Goal: Transaction & Acquisition: Purchase product/service

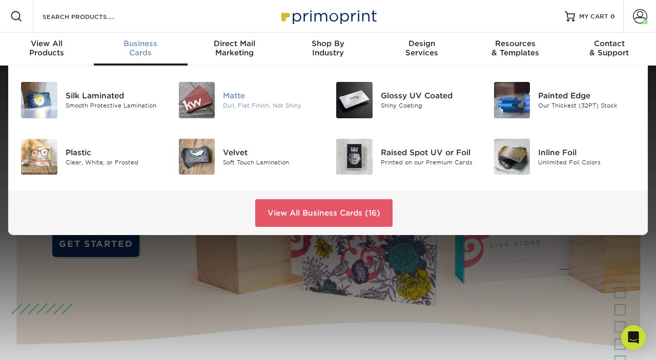
click at [224, 96] on div "Matte" at bounding box center [271, 95] width 97 height 11
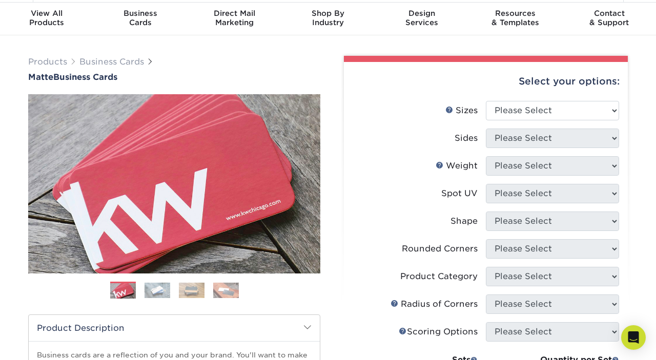
scroll to position [30, 0]
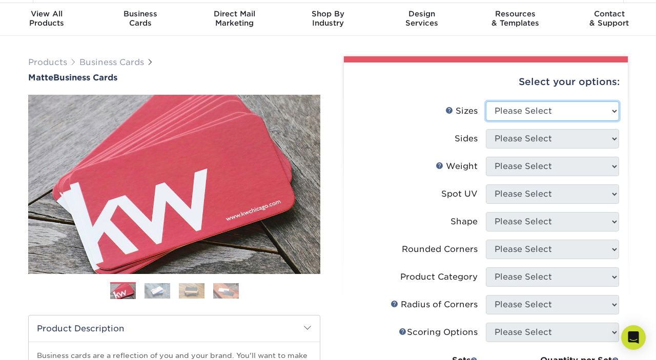
click at [555, 111] on select "Please Select 1.5" x 3.5" - Mini 1.75" x 3.5" - Mini 2" x 2" - Square 2" x 3" -…" at bounding box center [552, 111] width 133 height 19
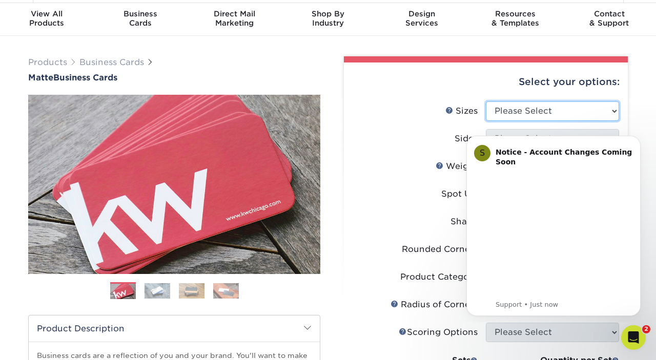
scroll to position [0, 0]
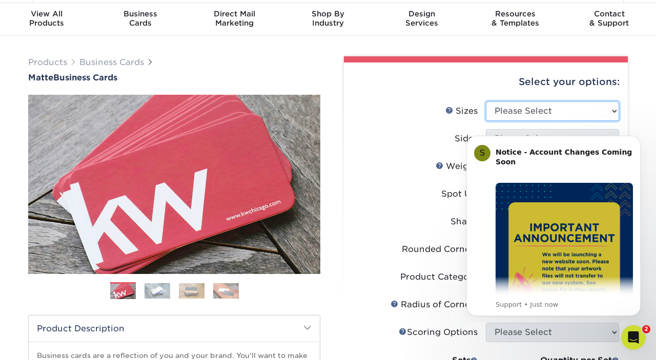
select select "2.00x3.50"
click at [486, 102] on select "Please Select 1.5" x 3.5" - Mini 1.75" x 3.5" - Mini 2" x 2" - Square 2" x 3" -…" at bounding box center [552, 111] width 133 height 19
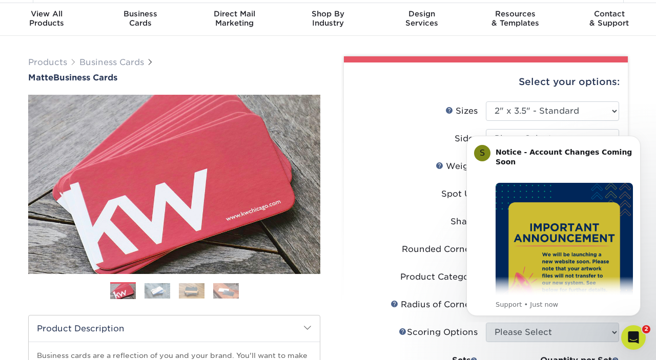
click at [445, 99] on div "Select your options:" at bounding box center [486, 82] width 268 height 39
click at [635, 138] on icon "Dismiss notification" at bounding box center [638, 139] width 6 height 6
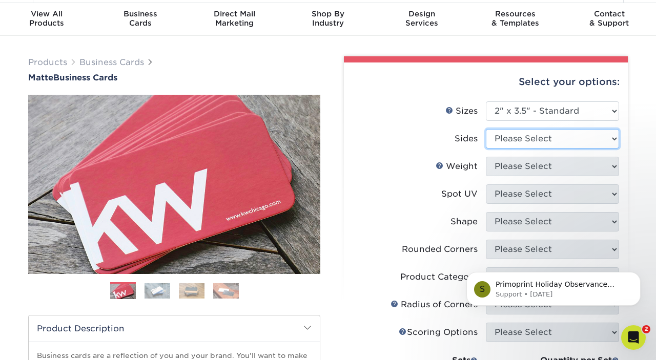
click at [539, 132] on select "Please Select Print Both Sides Print Front Only" at bounding box center [552, 138] width 133 height 19
select select "13abbda7-1d64-4f25-8bb2-c179b224825d"
click at [486, 129] on select "Please Select Print Both Sides Print Front Only" at bounding box center [552, 138] width 133 height 19
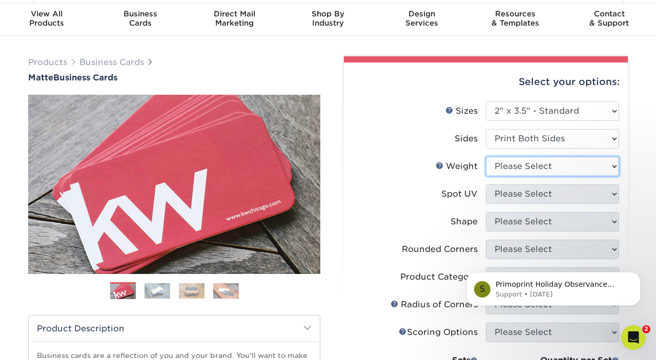
click at [511, 170] on select "Please Select 16PT 14PT" at bounding box center [552, 166] width 133 height 19
select select "16PT"
click at [486, 157] on select "Please Select 16PT 14PT" at bounding box center [552, 166] width 133 height 19
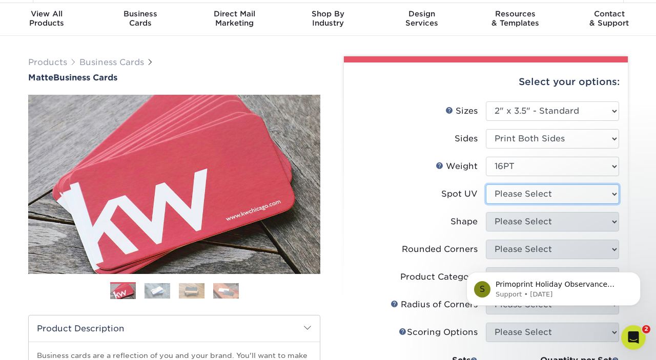
click at [507, 190] on select "Please Select No Spot UV Front and Back (Both Sides) Front Only Back Only" at bounding box center [552, 194] width 133 height 19
select select "3"
click at [486, 185] on select "Please Select No Spot UV Front and Back (Both Sides) Front Only Back Only" at bounding box center [552, 194] width 133 height 19
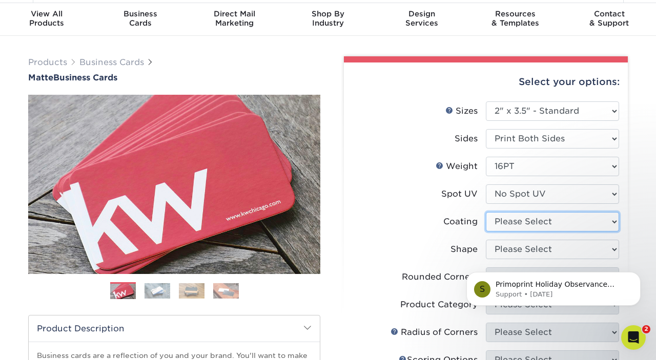
click at [519, 219] on select at bounding box center [552, 221] width 133 height 19
click at [442, 233] on li "Coating" at bounding box center [486, 226] width 267 height 28
drag, startPoint x: 517, startPoint y: 219, endPoint x: 517, endPoint y: 229, distance: 9.7
click at [517, 219] on select at bounding box center [552, 221] width 133 height 19
select select "121bb7b5-3b4d-429f-bd8d-bbf80e953313"
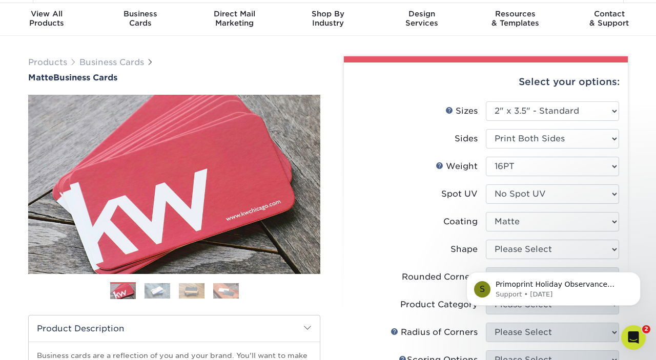
click at [486, 212] on select at bounding box center [552, 221] width 133 height 19
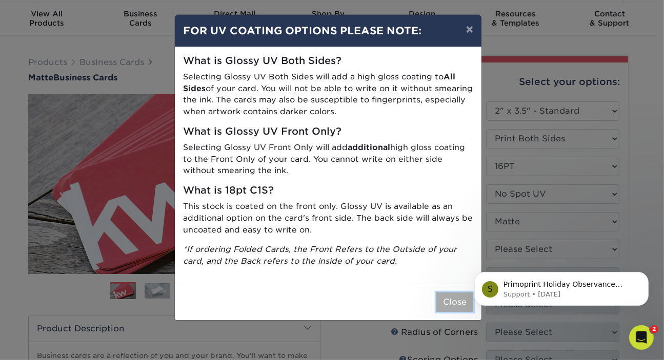
click at [449, 310] on button "Close" at bounding box center [454, 302] width 37 height 19
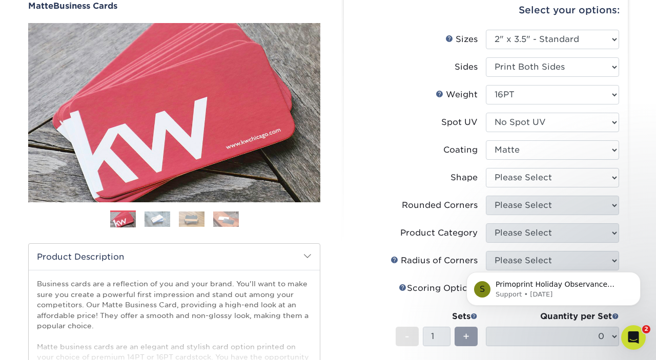
scroll to position [100, 0]
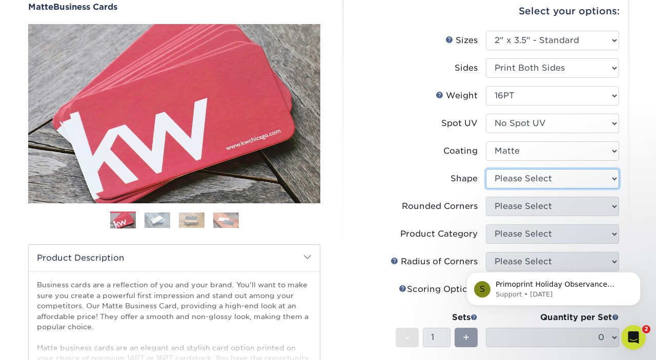
click at [509, 180] on select "Please Select Standard Oval" at bounding box center [552, 178] width 133 height 19
select select "standard"
click at [486, 169] on select "Please Select Standard Oval" at bounding box center [552, 178] width 133 height 19
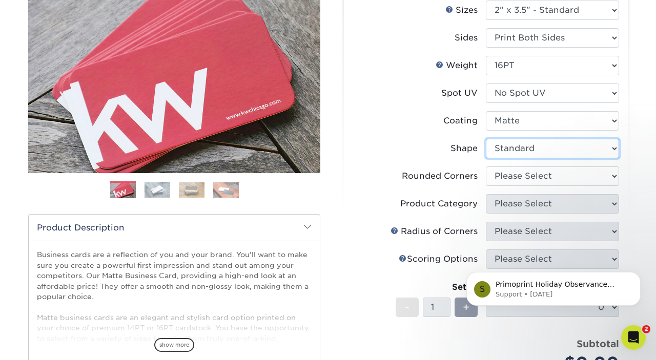
scroll to position [131, 0]
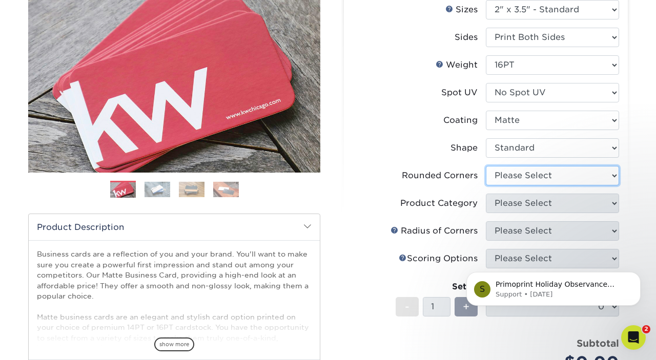
click at [511, 176] on select "Please Select Yes - Round 2 Corners Yes - Round 4 Corners No" at bounding box center [552, 175] width 133 height 19
select select "0"
click at [486, 166] on select "Please Select Yes - Round 2 Corners Yes - Round 4 Corners No" at bounding box center [552, 175] width 133 height 19
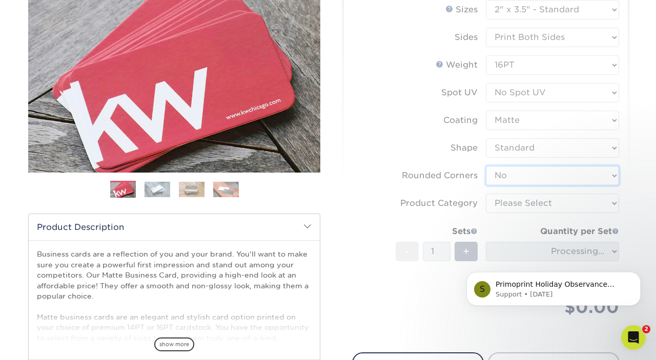
scroll to position [146, 0]
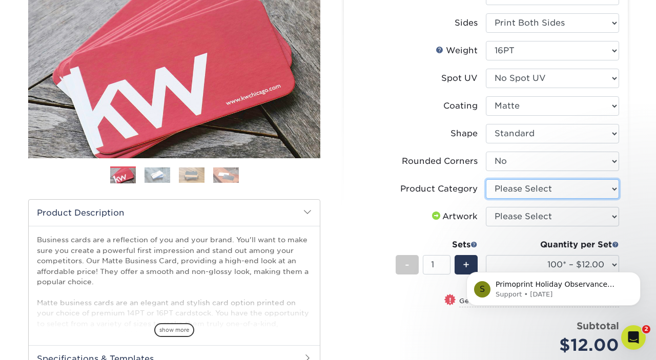
click at [520, 194] on select "Please Select Business Cards" at bounding box center [552, 188] width 133 height 19
select select "3b5148f1-0588-4f88-a218-97bcfdce65c1"
click at [486, 179] on select "Please Select Business Cards" at bounding box center [552, 188] width 133 height 19
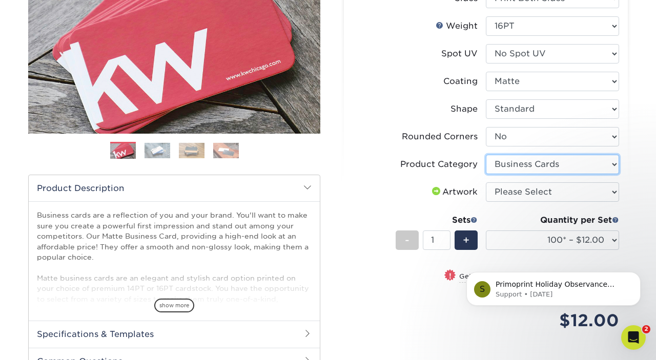
scroll to position [171, 0]
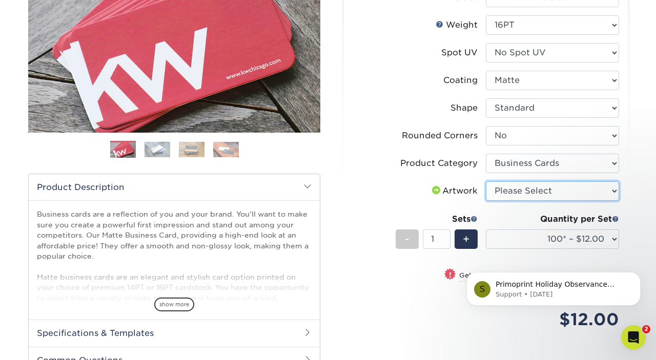
click at [509, 192] on select "Please Select I will upload files I need a design - $100" at bounding box center [552, 191] width 133 height 19
select select "upload"
click at [486, 182] on select "Please Select I will upload files I need a design - $100" at bounding box center [552, 191] width 133 height 19
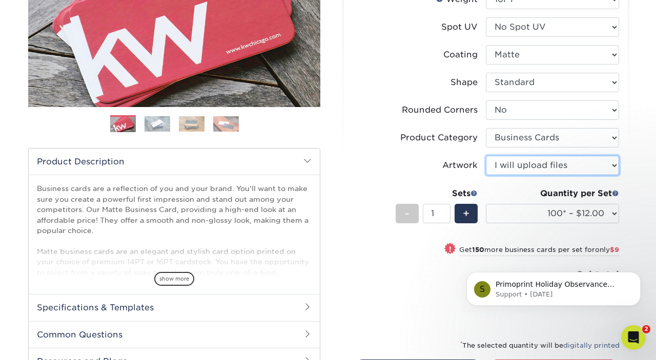
scroll to position [198, 0]
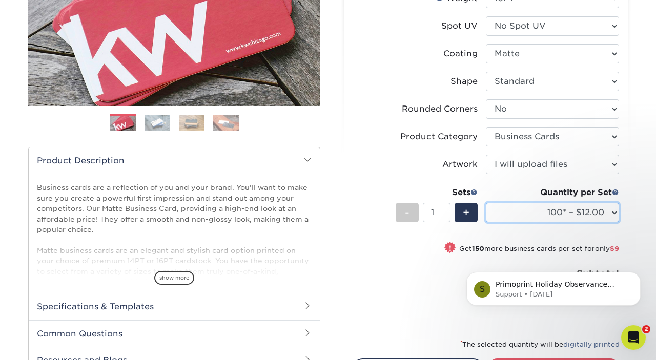
click at [541, 216] on select "100* – $12.00 250* – $21.00 500 – $42.00 1000 – $53.00 2500 – $95.00 5000 – $18…" at bounding box center [552, 212] width 133 height 19
select select "250* – $21.00"
click at [486, 203] on select "100* – $12.00 250* – $21.00 500 – $42.00 1000 – $53.00 2500 – $95.00 5000 – $18…" at bounding box center [552, 212] width 133 height 19
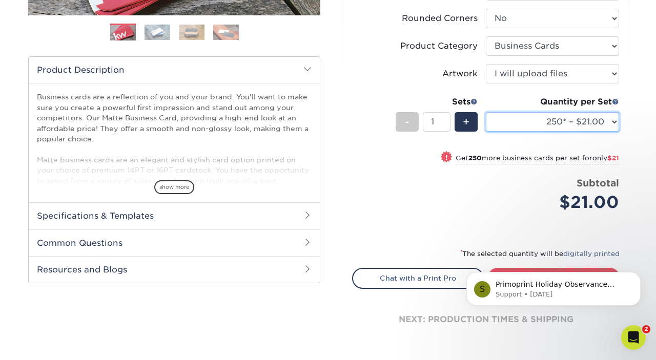
scroll to position [345, 0]
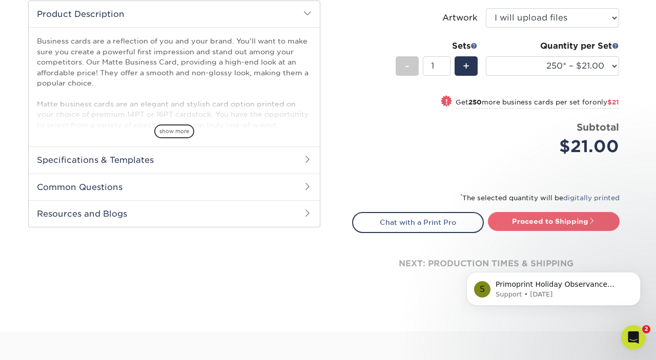
click at [568, 222] on link "Proceed to Shipping" at bounding box center [554, 221] width 132 height 18
type input "Set 1"
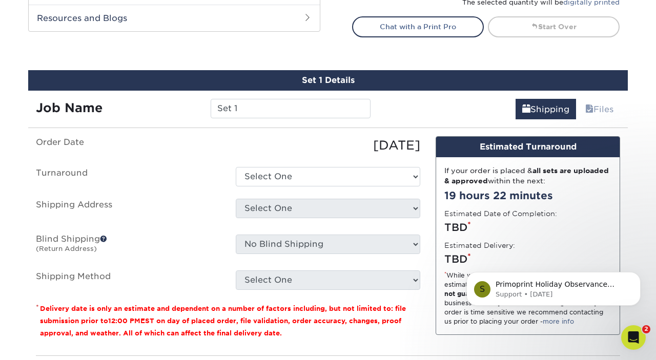
scroll to position [583, 0]
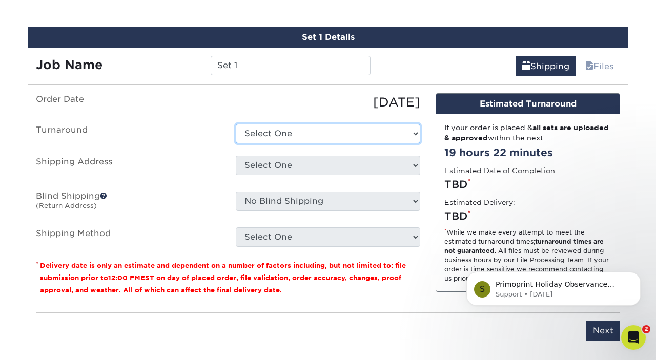
click at [281, 133] on select "Select One 2-4 Business Days 2 Day Next Business Day" at bounding box center [328, 133] width 185 height 19
select select "23721297-b68b-4846-ba83-3171e6bd9d78"
click at [236, 124] on select "Select One 2-4 Business Days 2 Day Next Business Day" at bounding box center [328, 133] width 185 height 19
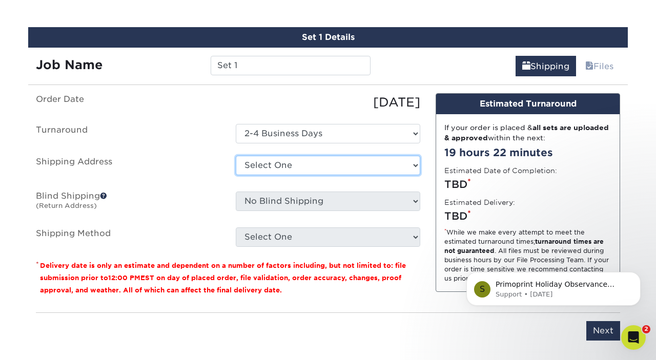
click at [316, 173] on select "Select One Claire - SC Peter Kazanas Seattle Chocolate + Add New Address" at bounding box center [328, 165] width 185 height 19
select select "280669"
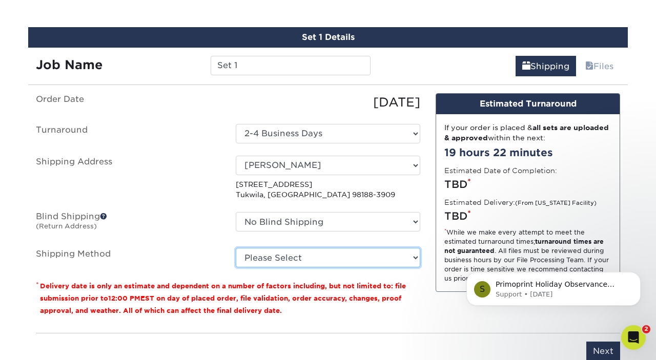
click at [316, 256] on select "Please Select Ground Shipping (+$7.84) 3 Day Shipping Service (+$15.34) 2 Day A…" at bounding box center [328, 257] width 185 height 19
select select "03"
click at [236, 248] on select "Please Select Ground Shipping (+$7.84) 3 Day Shipping Service (+$15.34) 2 Day A…" at bounding box center [328, 257] width 185 height 19
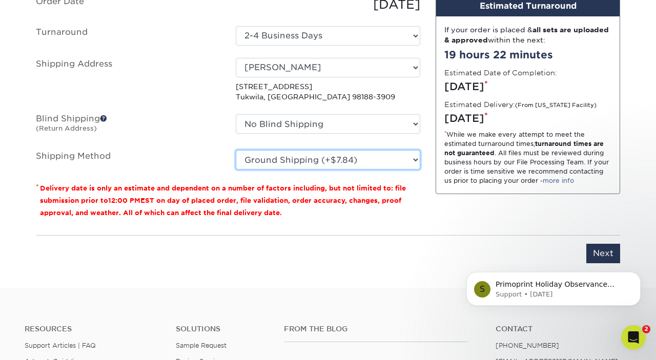
scroll to position [682, 0]
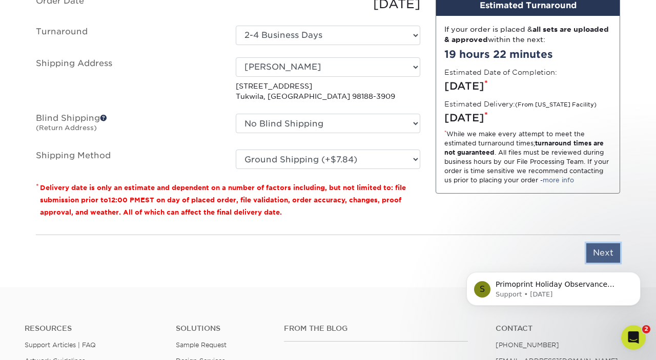
click at [606, 247] on input "Next" at bounding box center [604, 253] width 34 height 19
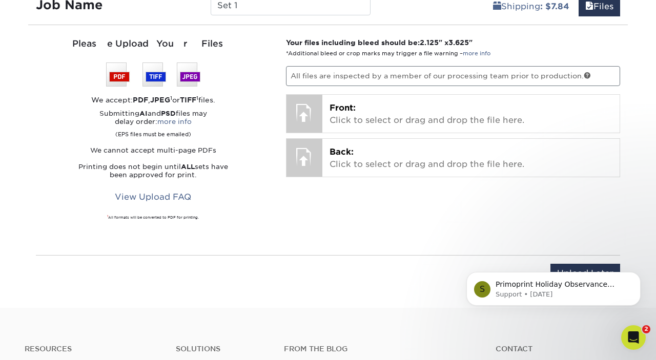
scroll to position [648, 0]
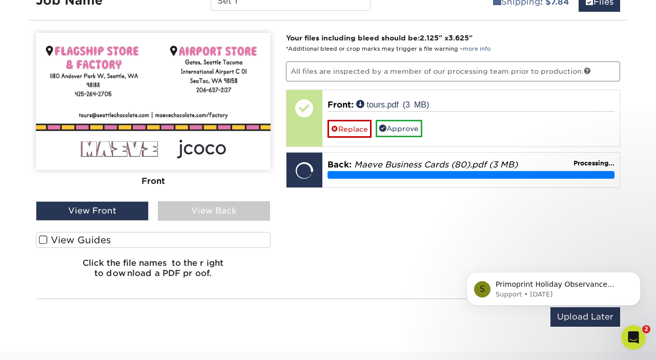
click at [90, 209] on div "View Front" at bounding box center [92, 211] width 113 height 19
click at [211, 206] on div "View Back" at bounding box center [214, 211] width 113 height 19
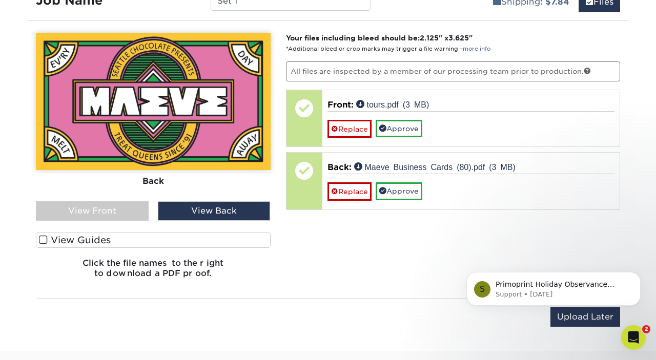
click at [124, 212] on div "View Front" at bounding box center [92, 211] width 113 height 19
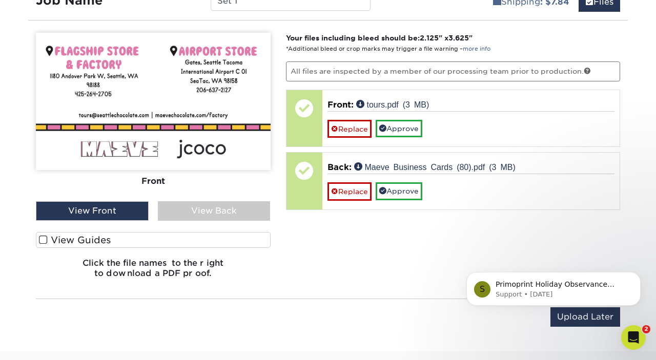
click at [226, 214] on div "View Back" at bounding box center [214, 211] width 113 height 19
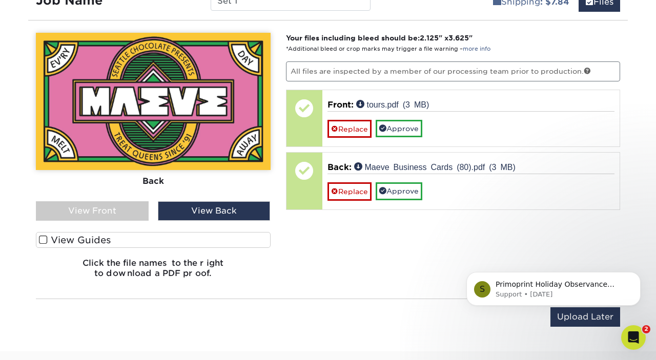
click at [113, 211] on div "View Front" at bounding box center [92, 211] width 113 height 19
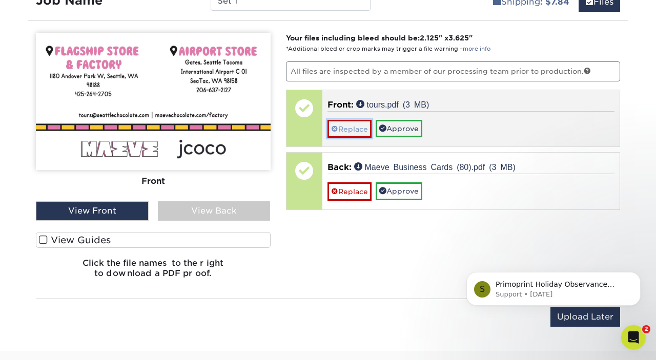
click at [343, 123] on link "Replace" at bounding box center [350, 129] width 44 height 18
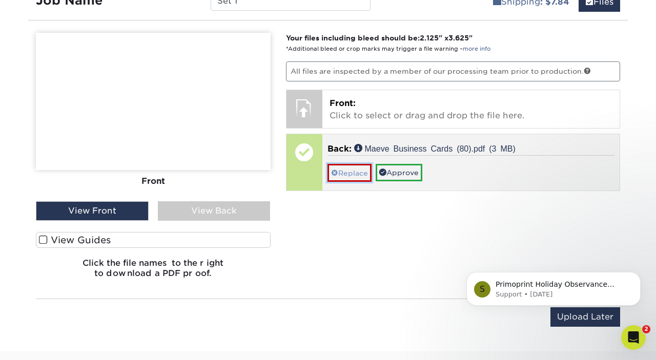
click at [343, 173] on link "Replace" at bounding box center [350, 173] width 44 height 18
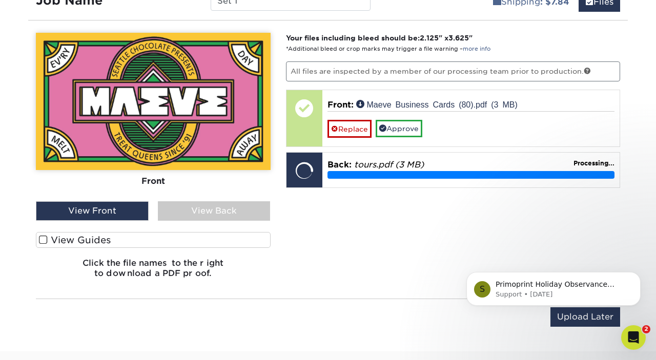
click at [191, 213] on div "View Back" at bounding box center [214, 211] width 113 height 19
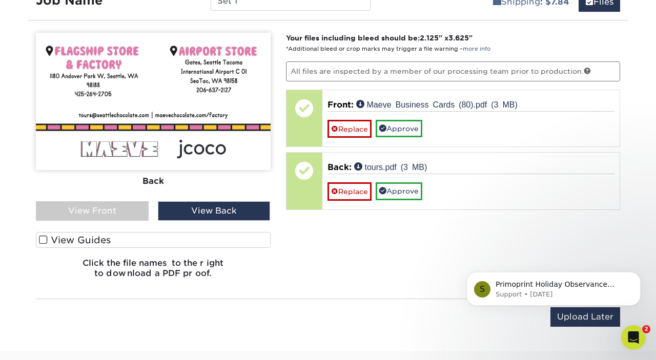
click at [120, 209] on div "View Front" at bounding box center [92, 211] width 113 height 19
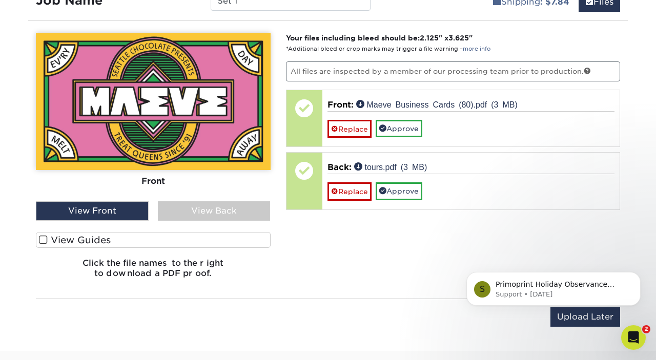
click at [205, 211] on div "View Back" at bounding box center [214, 211] width 113 height 19
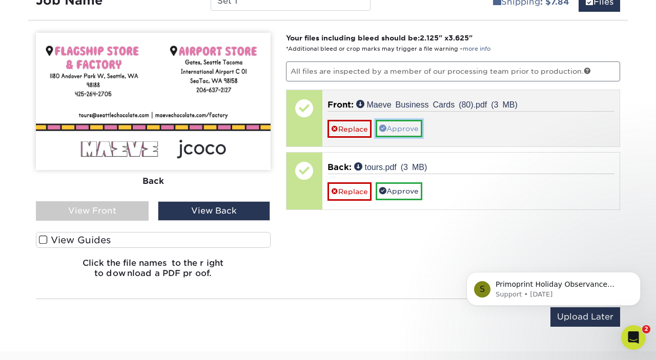
click at [395, 123] on link "Approve" at bounding box center [399, 128] width 47 height 17
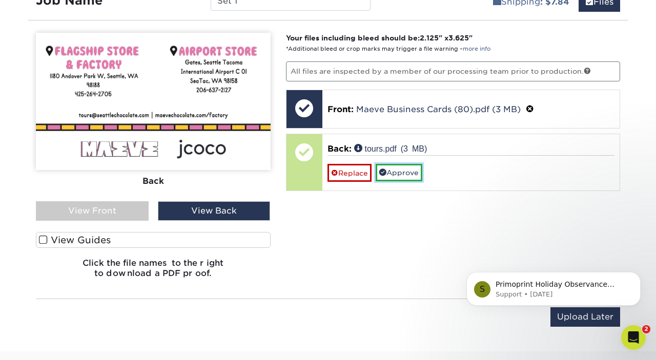
click at [410, 171] on link "Approve" at bounding box center [399, 172] width 47 height 17
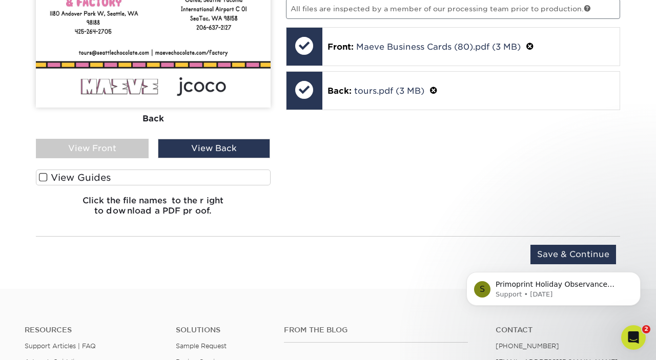
scroll to position [714, 0]
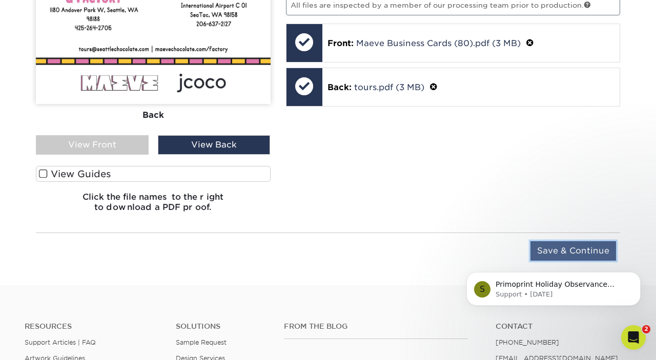
click at [566, 249] on input "Save & Continue" at bounding box center [574, 250] width 86 height 19
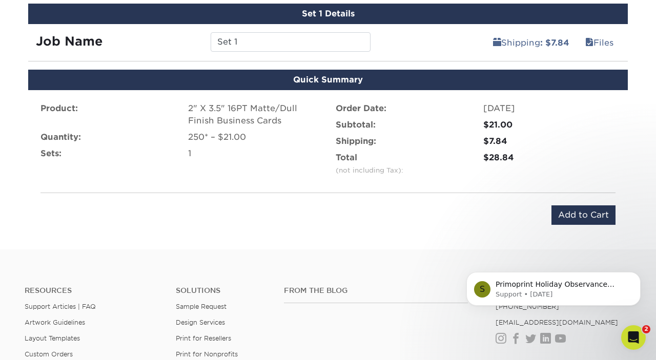
scroll to position [608, 0]
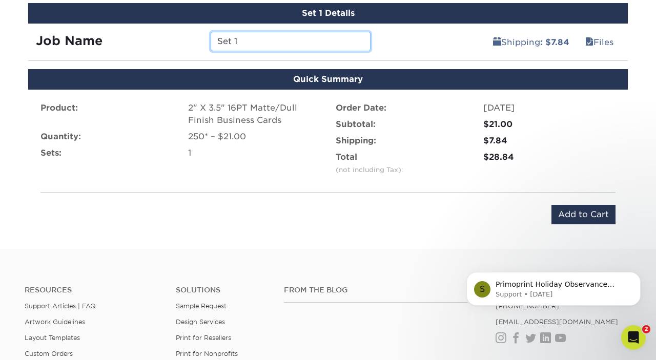
drag, startPoint x: 251, startPoint y: 37, endPoint x: 184, endPoint y: 41, distance: 67.3
click at [184, 41] on div "Job Name Set 1" at bounding box center [203, 41] width 350 height 19
type input "T"
type input "ECP Business Cards"
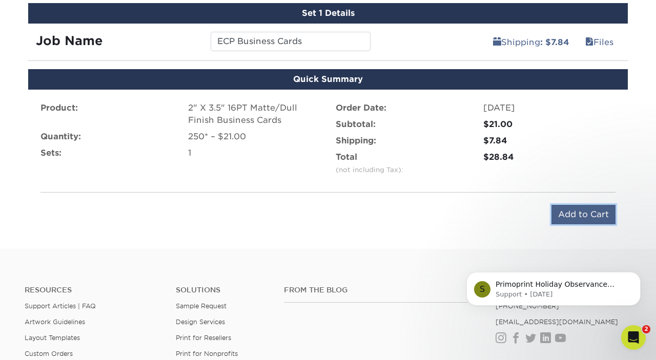
click at [585, 214] on input "Add to Cart" at bounding box center [584, 214] width 64 height 19
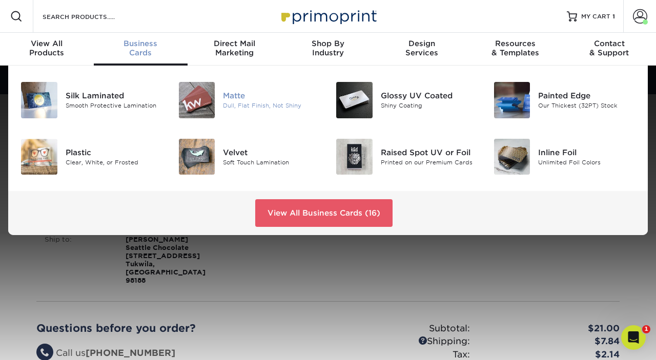
click at [216, 112] on div at bounding box center [197, 100] width 53 height 36
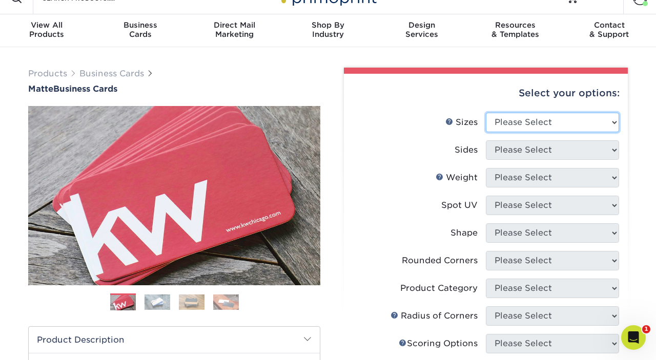
click at [525, 130] on select "Please Select 1.5" x 3.5" - Mini 1.75" x 3.5" - Mini 2" x 2" - Square 2" x 3" -…" at bounding box center [552, 122] width 133 height 19
select select "2.00x3.50"
click at [486, 113] on select "Please Select 1.5" x 3.5" - Mini 1.75" x 3.5" - Mini 2" x 2" - Square 2" x 3" -…" at bounding box center [552, 122] width 133 height 19
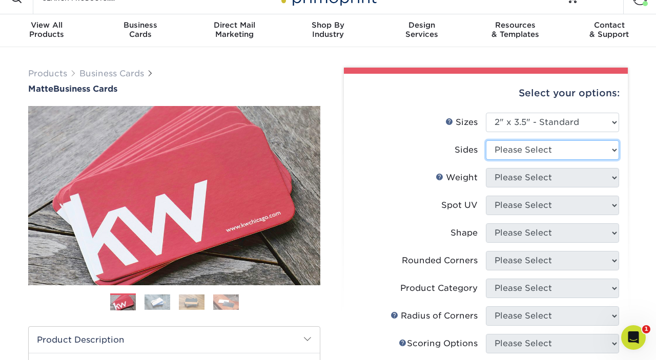
click at [524, 155] on select "Please Select Print Both Sides Print Front Only" at bounding box center [552, 149] width 133 height 19
select select "13abbda7-1d64-4f25-8bb2-c179b224825d"
click at [486, 140] on select "Please Select Print Both Sides Print Front Only" at bounding box center [552, 149] width 133 height 19
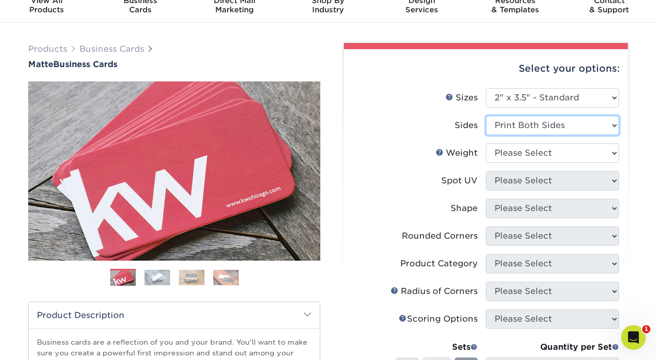
scroll to position [41, 0]
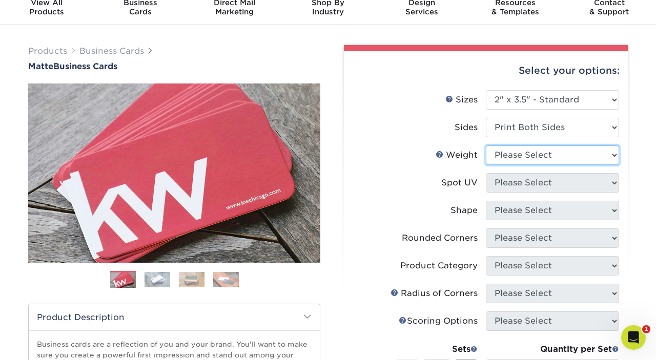
click at [525, 157] on select "Please Select 16PT 14PT" at bounding box center [552, 155] width 133 height 19
select select "16PT"
click at [486, 146] on select "Please Select 16PT 14PT" at bounding box center [552, 155] width 133 height 19
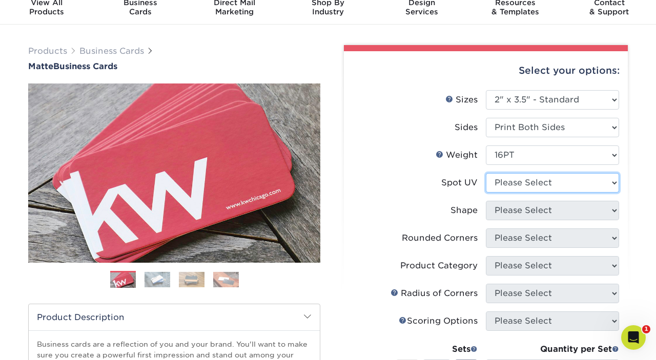
click at [533, 188] on select "Please Select No Spot UV Front and Back (Both Sides) Front Only Back Only" at bounding box center [552, 182] width 133 height 19
select select "3"
click at [486, 173] on select "Please Select No Spot UV Front and Back (Both Sides) Front Only Back Only" at bounding box center [552, 182] width 133 height 19
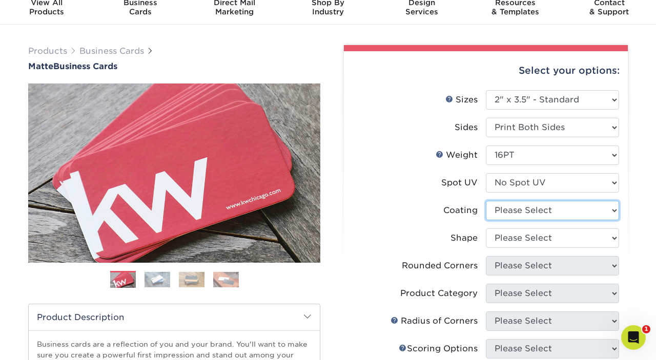
click at [531, 212] on select at bounding box center [552, 210] width 133 height 19
select select "121bb7b5-3b4d-429f-bd8d-bbf80e953313"
click at [486, 201] on select at bounding box center [552, 210] width 133 height 19
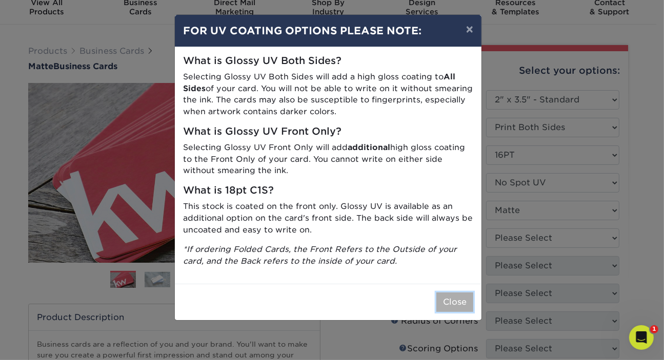
click at [457, 302] on button "Close" at bounding box center [454, 302] width 37 height 19
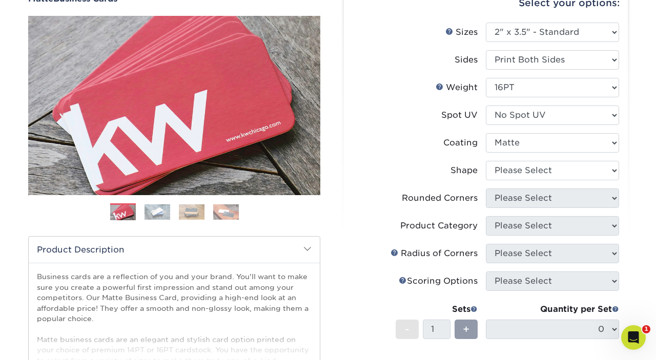
scroll to position [109, 0]
click at [525, 139] on select at bounding box center [552, 142] width 133 height 19
click at [436, 133] on label "Coating" at bounding box center [419, 142] width 133 height 19
click at [526, 170] on select "Please Select Standard Oval" at bounding box center [552, 170] width 133 height 19
select select "standard"
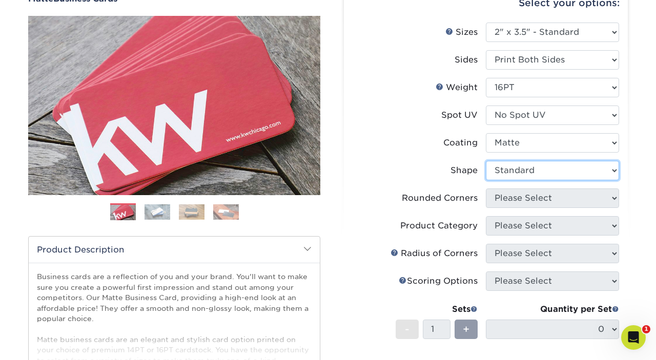
click at [486, 161] on select "Please Select Standard Oval" at bounding box center [552, 170] width 133 height 19
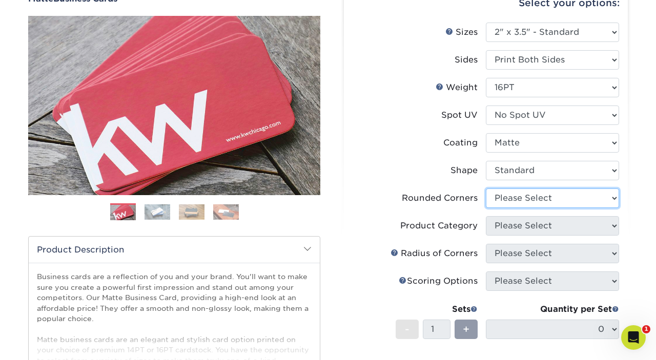
click at [528, 200] on select "Please Select Yes - Round 2 Corners Yes - Round 4 Corners No" at bounding box center [552, 198] width 133 height 19
select select "0"
click at [486, 189] on select "Please Select Yes - Round 2 Corners Yes - Round 4 Corners No" at bounding box center [552, 198] width 133 height 19
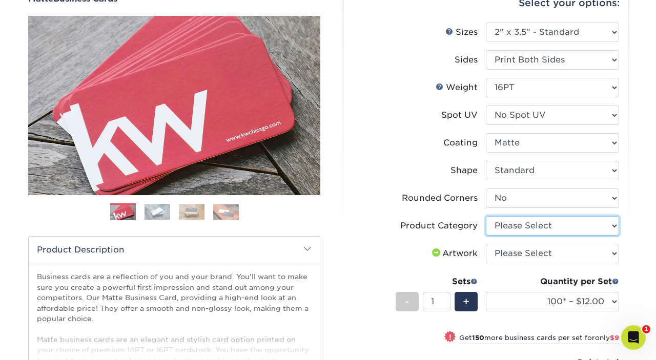
click at [526, 219] on select "Please Select Business Cards" at bounding box center [552, 225] width 133 height 19
select select "3b5148f1-0588-4f88-a218-97bcfdce65c1"
click at [486, 216] on select "Please Select Business Cards" at bounding box center [552, 225] width 133 height 19
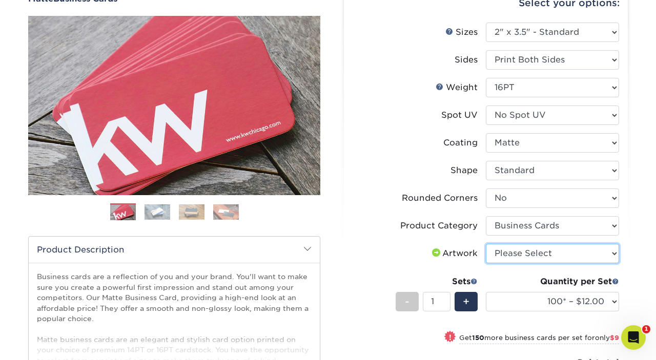
click at [526, 256] on select "Please Select I will upload files I need a design - $100" at bounding box center [552, 253] width 133 height 19
select select "upload"
click at [486, 244] on select "Please Select I will upload files I need a design - $100" at bounding box center [552, 253] width 133 height 19
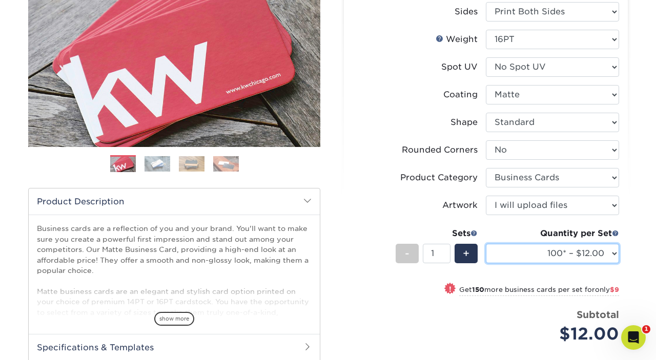
click at [569, 255] on select "100* – $12.00 250* – $21.00 500 – $42.00 1000 – $53.00 2500 – $95.00 5000 – $18…" at bounding box center [552, 253] width 133 height 19
click at [391, 178] on label "Product Category" at bounding box center [419, 177] width 133 height 19
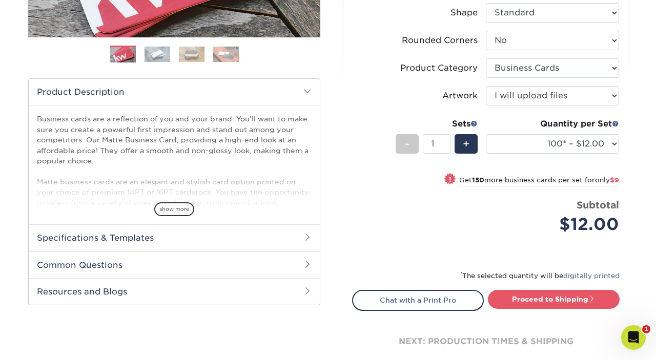
scroll to position [268, 0]
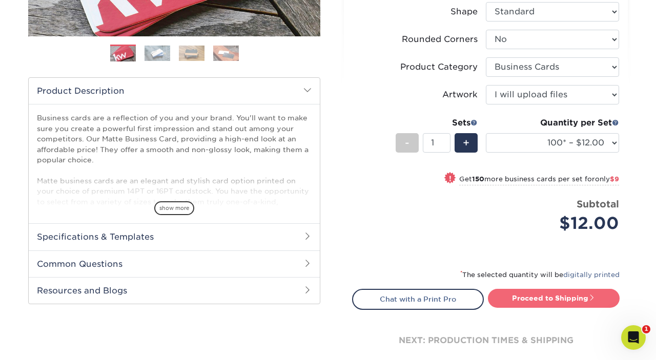
click at [541, 297] on link "Proceed to Shipping" at bounding box center [554, 298] width 132 height 18
type input "Set 1"
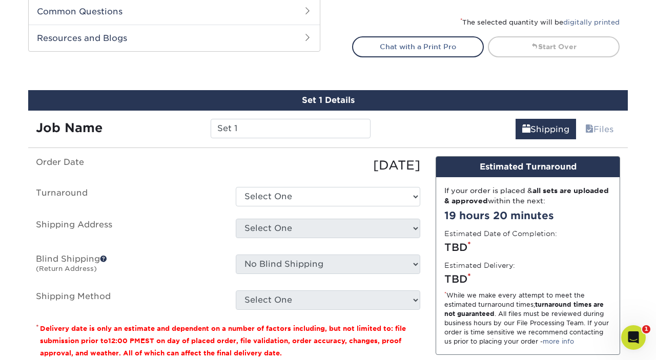
scroll to position [583, 0]
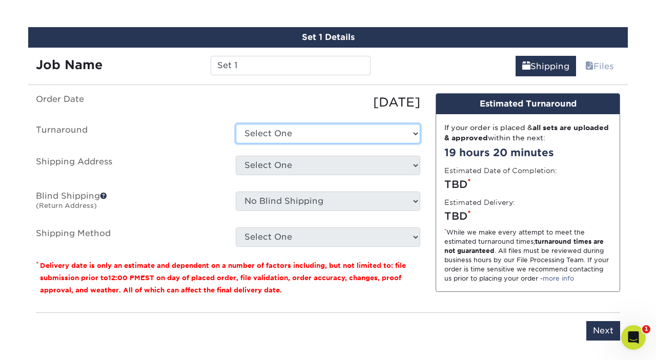
click at [303, 131] on select "Select One 2-4 Business Days 2 Day Next Business Day" at bounding box center [328, 133] width 185 height 19
select select "47dbf4b1-3bfd-4687-b793-fcd3ee179f06"
click at [236, 124] on select "Select One 2-4 Business Days 2 Day Next Business Day" at bounding box center [328, 133] width 185 height 19
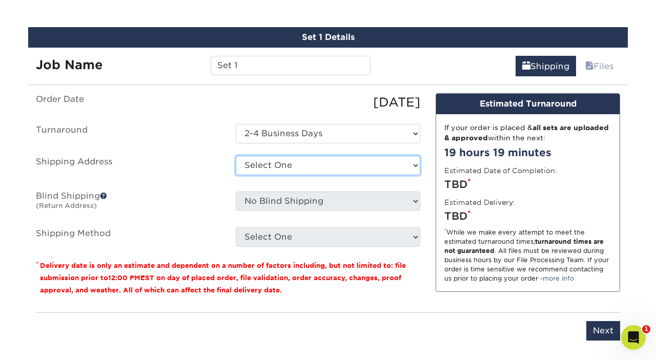
click at [301, 161] on select "Select One Claire - SC Peter Kazanas Seattle Chocolate + Add New Address" at bounding box center [328, 165] width 185 height 19
select select "280669"
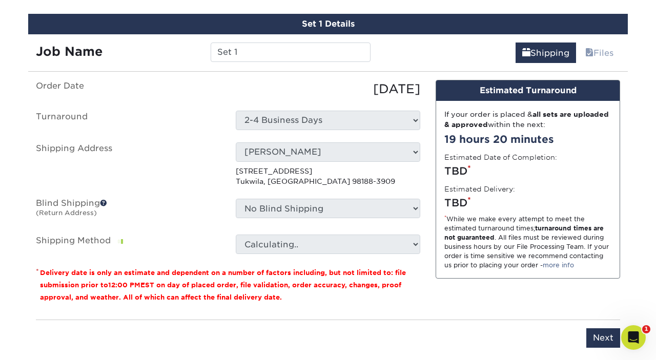
scroll to position [597, 0]
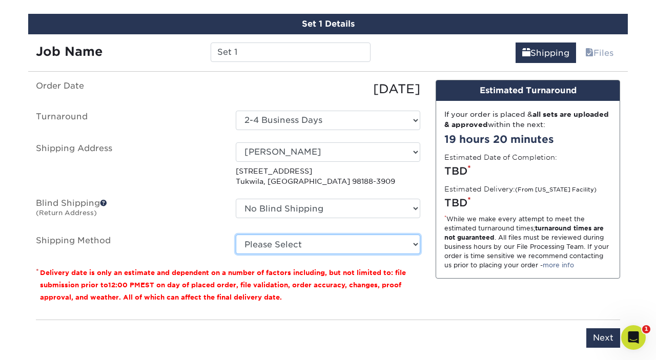
click at [312, 239] on select "Please Select Ground Shipping (+$7.84) 3 Day Shipping Service (+$15.34) 2 Day A…" at bounding box center [328, 244] width 185 height 19
select select "03"
click at [236, 235] on select "Please Select Ground Shipping (+$7.84) 3 Day Shipping Service (+$15.34) 2 Day A…" at bounding box center [328, 244] width 185 height 19
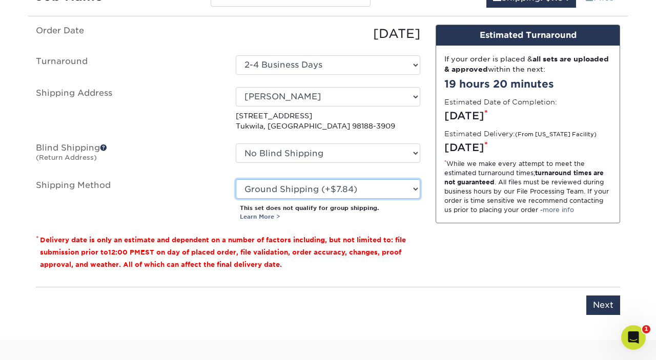
scroll to position [652, 0]
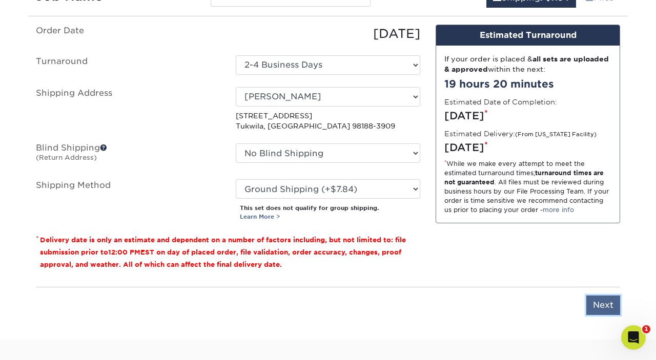
click at [605, 300] on input "Next" at bounding box center [604, 305] width 34 height 19
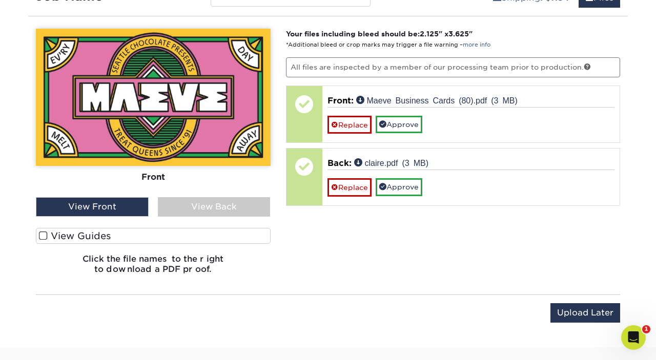
click at [198, 204] on div "View Back" at bounding box center [214, 206] width 113 height 19
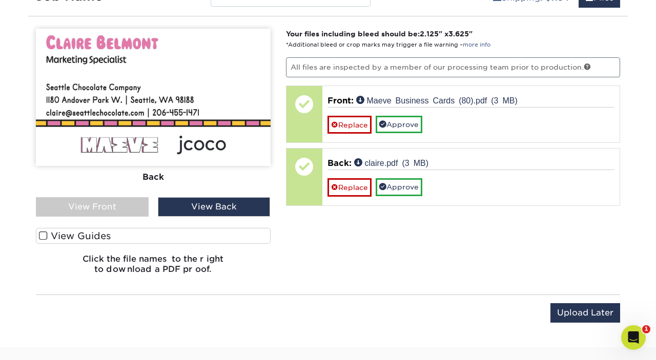
click at [94, 204] on div "View Front" at bounding box center [92, 206] width 113 height 19
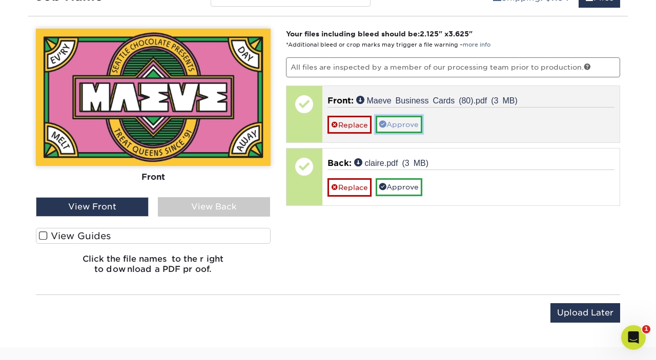
click at [393, 119] on link "Approve" at bounding box center [399, 124] width 47 height 17
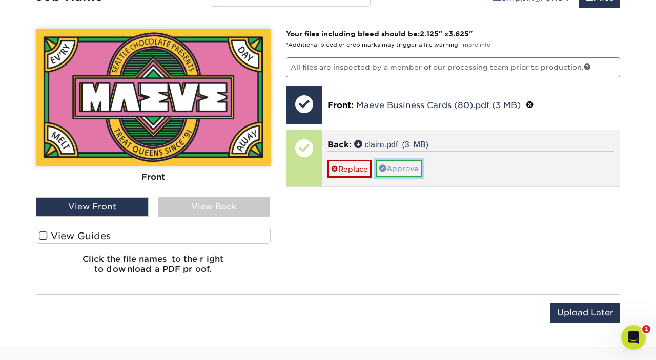
click at [417, 171] on link "Approve" at bounding box center [399, 168] width 47 height 17
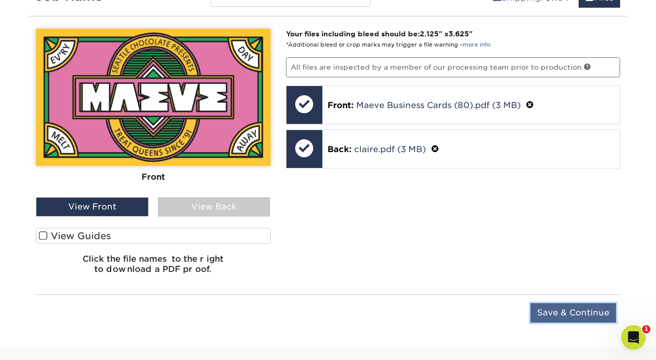
click at [582, 311] on input "Save & Continue" at bounding box center [574, 313] width 86 height 19
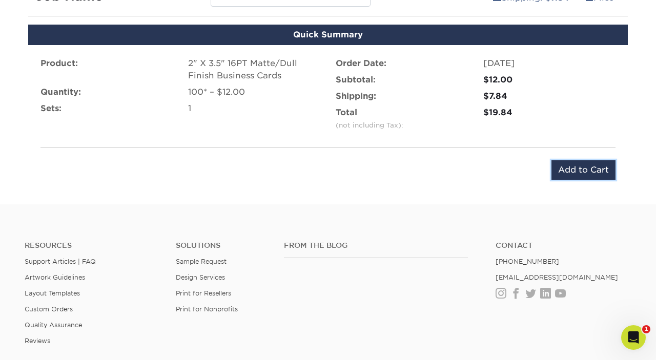
click at [607, 170] on input "Add to Cart" at bounding box center [584, 169] width 64 height 19
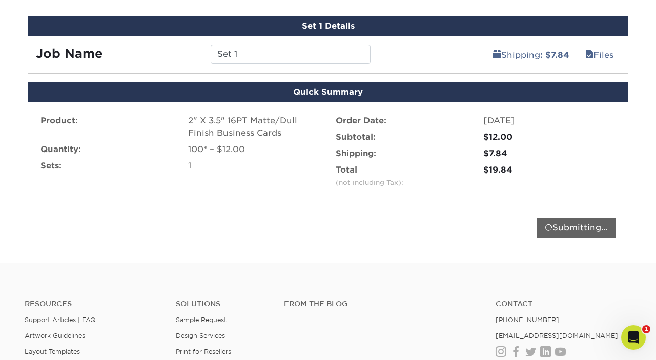
scroll to position [594, 0]
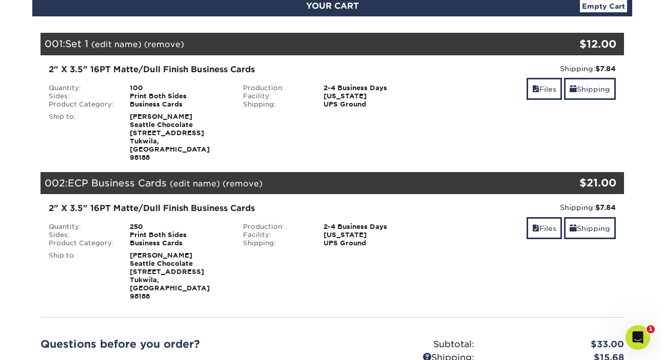
scroll to position [131, 0]
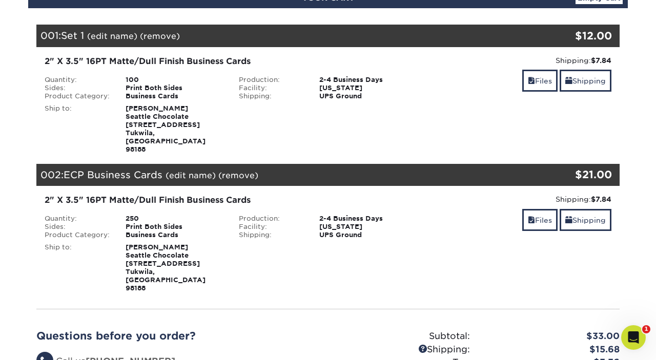
click at [115, 34] on link "(edit name)" at bounding box center [112, 36] width 50 height 10
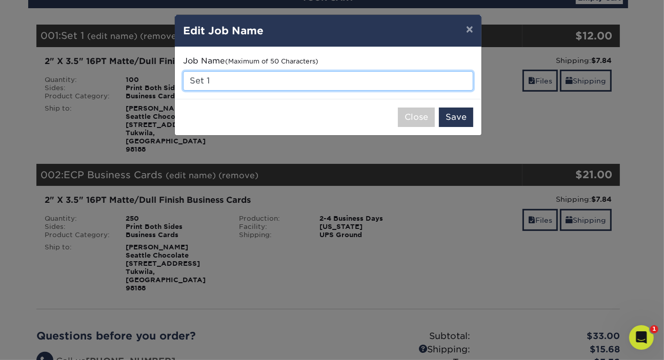
drag, startPoint x: 243, startPoint y: 79, endPoint x: 113, endPoint y: 54, distance: 132.1
click at [113, 54] on div "× Edit Job Name Job Name (Maximum of 50 Characters) Set 1 Close Save" at bounding box center [332, 180] width 664 height 360
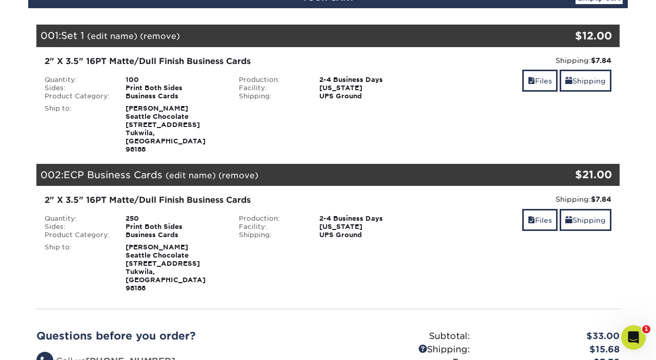
click at [106, 58] on div "2" X 3.5" 16PT Matte/Dull Finish Business Cards" at bounding box center [231, 61] width 373 height 12
click at [110, 34] on link "(edit name)" at bounding box center [112, 36] width 50 height 10
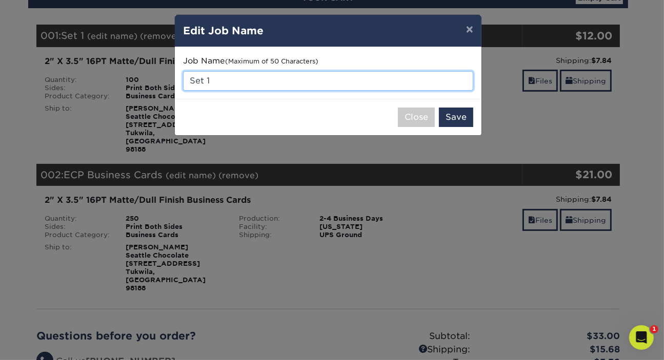
click at [215, 79] on input "Set 1" at bounding box center [328, 80] width 290 height 19
type input "S"
type input "Claire Business Cards"
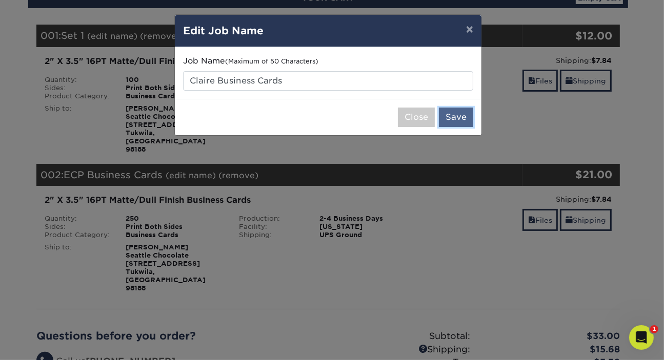
click at [462, 123] on button "Save" at bounding box center [456, 117] width 34 height 19
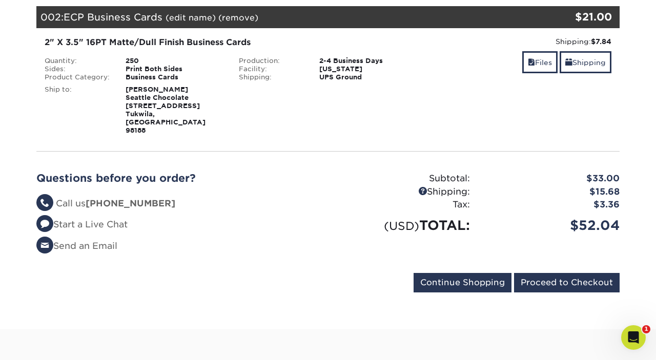
scroll to position [290, 0]
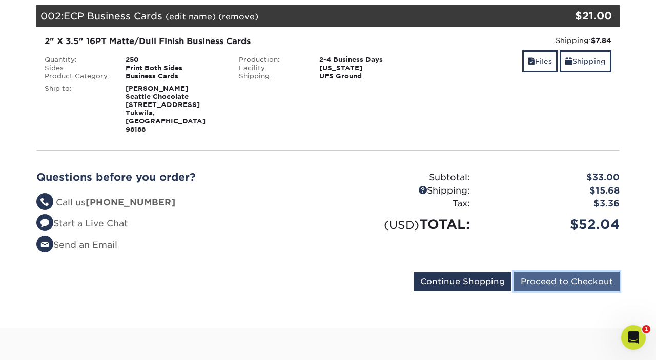
click at [568, 272] on input "Proceed to Checkout" at bounding box center [567, 281] width 106 height 19
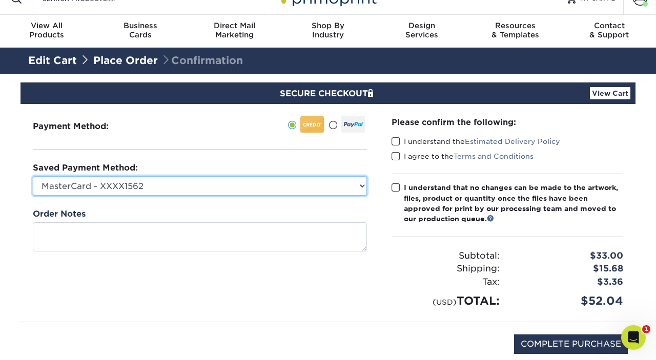
click at [214, 189] on select "MasterCard - XXXX1562 MasterCard - XXXX6733 MasterCard - XXXX9335 New Credit Ca…" at bounding box center [200, 185] width 334 height 19
select select
click at [33, 176] on select "MasterCard - XXXX1562 MasterCard - XXXX6733 MasterCard - XXXX9335 New Credit Ca…" at bounding box center [200, 185] width 334 height 19
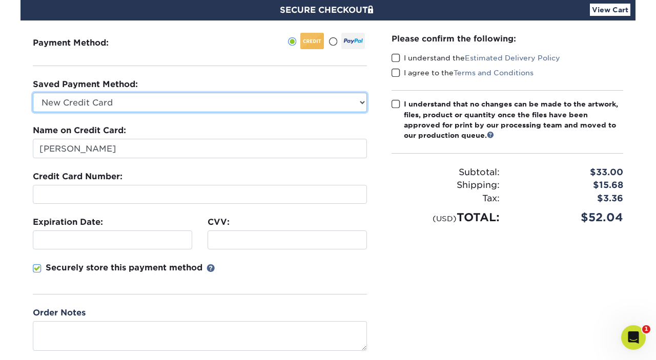
scroll to position [102, 0]
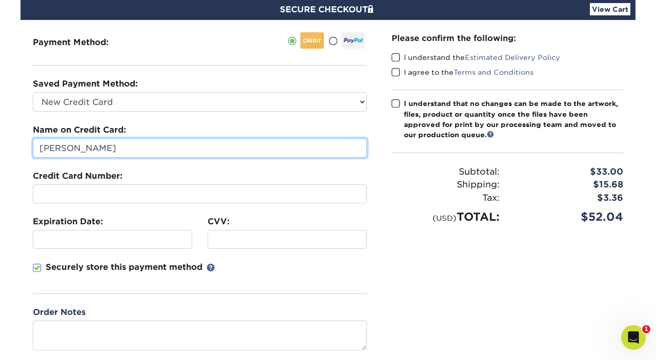
drag, startPoint x: 116, startPoint y: 148, endPoint x: -35, endPoint y: 151, distance: 151.3
click at [0, 151] on html "Resources Menu Search Products Account [PERSON_NAME] Account Dashboard Active O…" at bounding box center [328, 320] width 656 height 845
type input "[PERSON_NAME]"
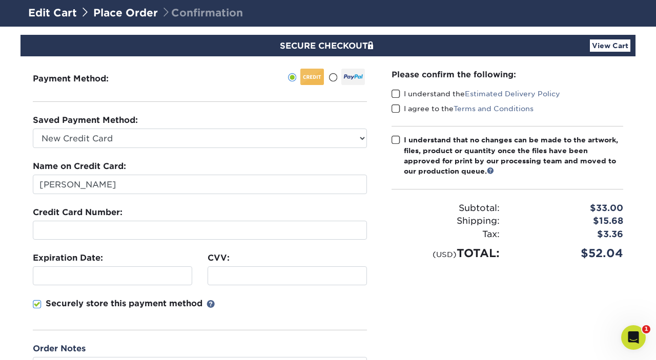
scroll to position [65, 0]
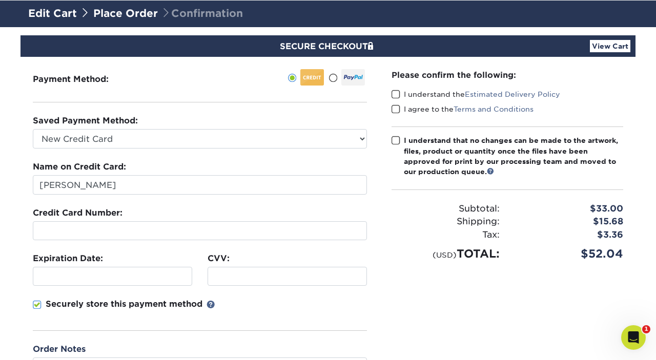
click at [397, 93] on span at bounding box center [396, 95] width 9 height 10
click at [0, 0] on input "I understand the Estimated Delivery Policy" at bounding box center [0, 0] width 0 height 0
click at [398, 110] on span at bounding box center [396, 110] width 9 height 10
click at [0, 0] on input "I agree to the Terms and Conditions" at bounding box center [0, 0] width 0 height 0
click at [395, 140] on span at bounding box center [396, 141] width 9 height 10
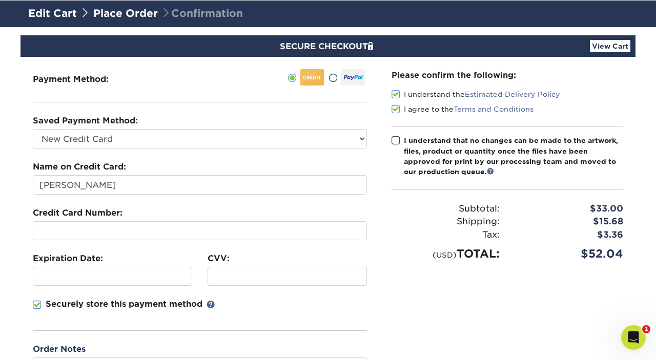
click at [0, 0] on input "I understand that no changes can be made to the artwork, files, product or quan…" at bounding box center [0, 0] width 0 height 0
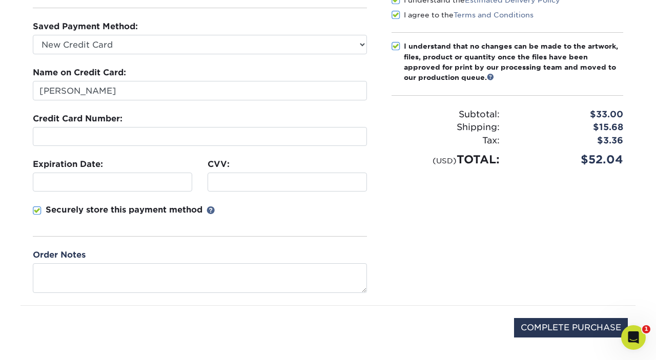
scroll to position [200, 0]
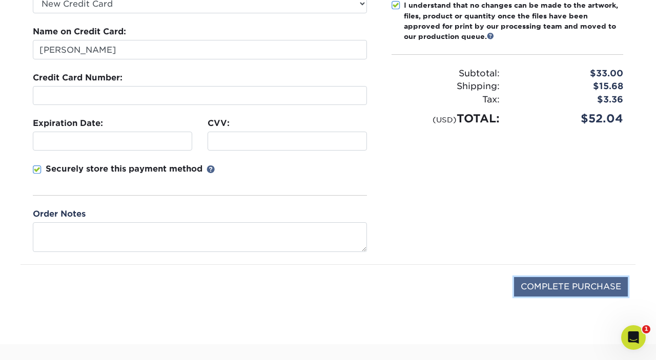
click at [565, 288] on input "COMPLETE PURCHASE" at bounding box center [571, 286] width 114 height 19
type input "PROCESSING, PLEASE WAIT..."
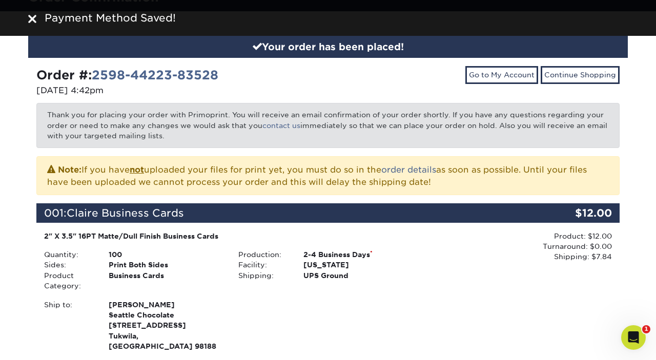
scroll to position [221, 0]
